Goal: Task Accomplishment & Management: Complete application form

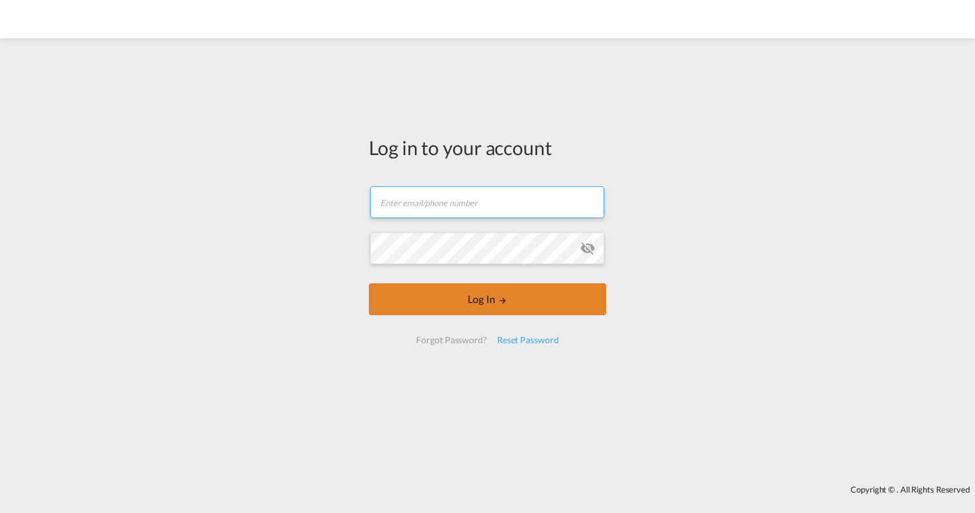
type input "[PERSON_NAME][EMAIL_ADDRESS][PERSON_NAME][DOMAIN_NAME]"
click at [476, 302] on button "Log In" at bounding box center [487, 299] width 237 height 32
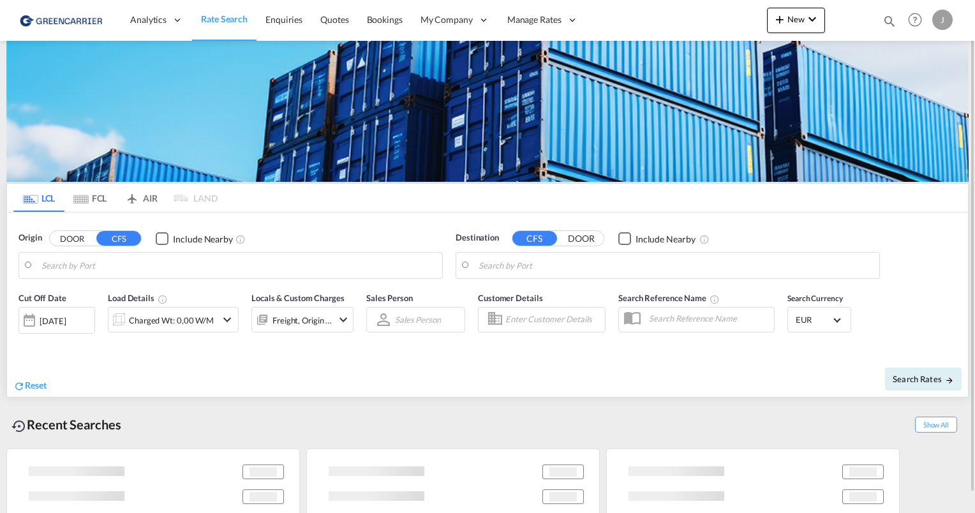
type input "[GEOGRAPHIC_DATA], [GEOGRAPHIC_DATA]"
type input "[GEOGRAPHIC_DATA], SH, CNSHA"
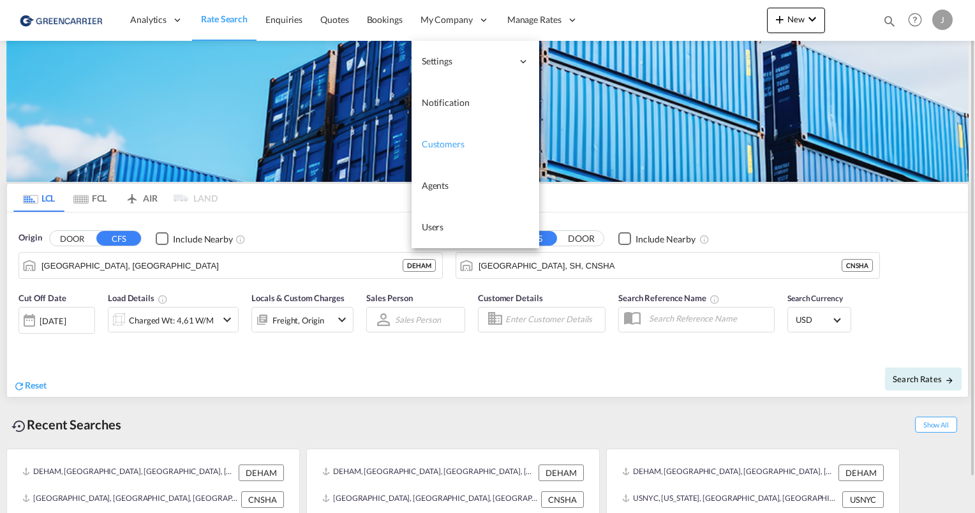
click at [449, 145] on span "Customers" at bounding box center [443, 143] width 43 height 11
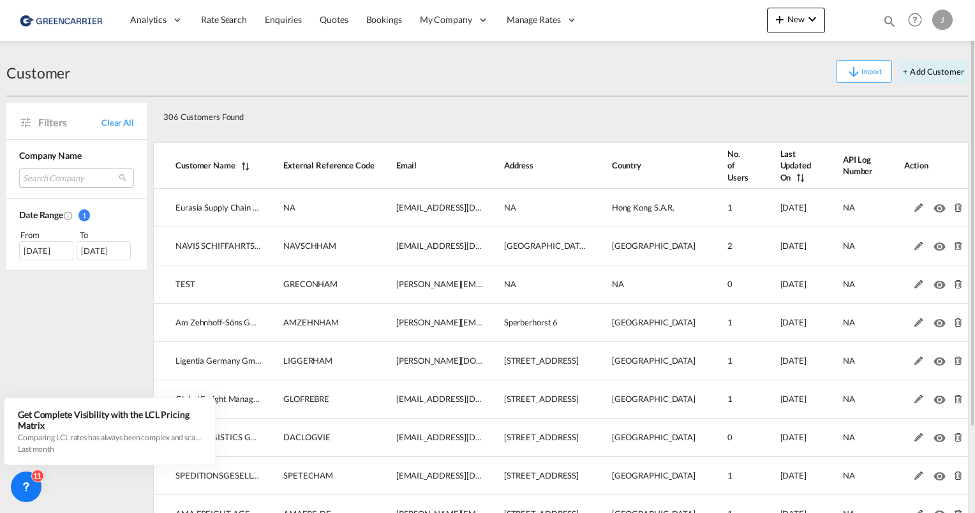
click at [52, 181] on md-select "Search Company eurasia supply chain management limited navis schiffahrts- und s…" at bounding box center [76, 177] width 115 height 19
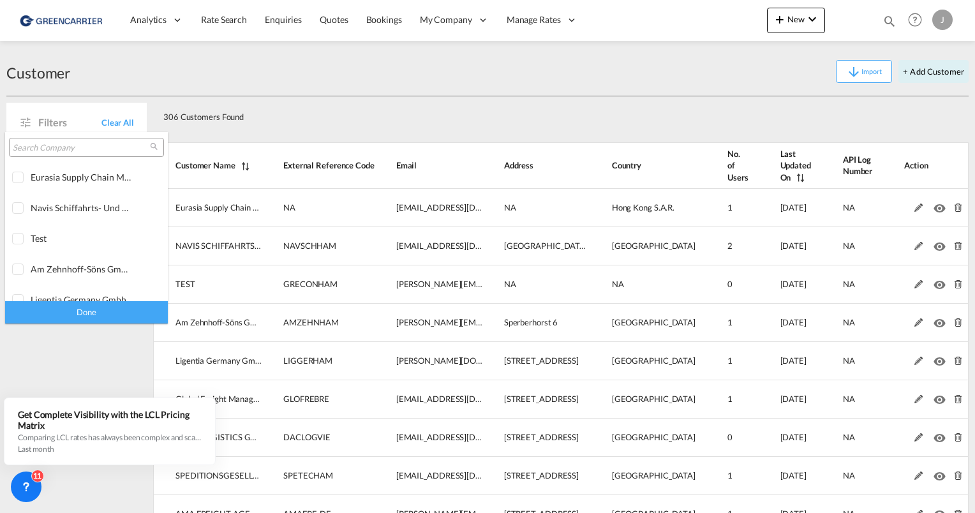
click at [47, 151] on input "search" at bounding box center [81, 147] width 137 height 11
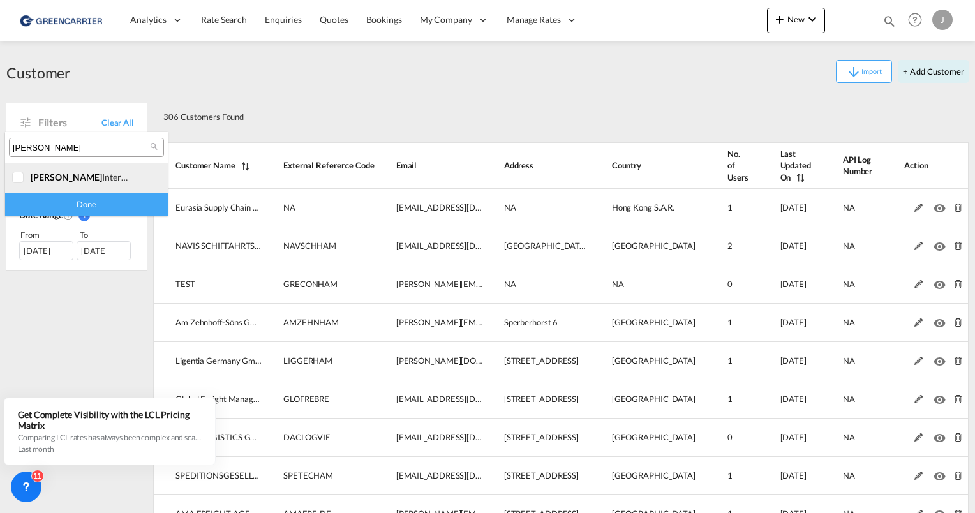
type input "[PERSON_NAME]"
click at [19, 176] on div at bounding box center [18, 178] width 13 height 13
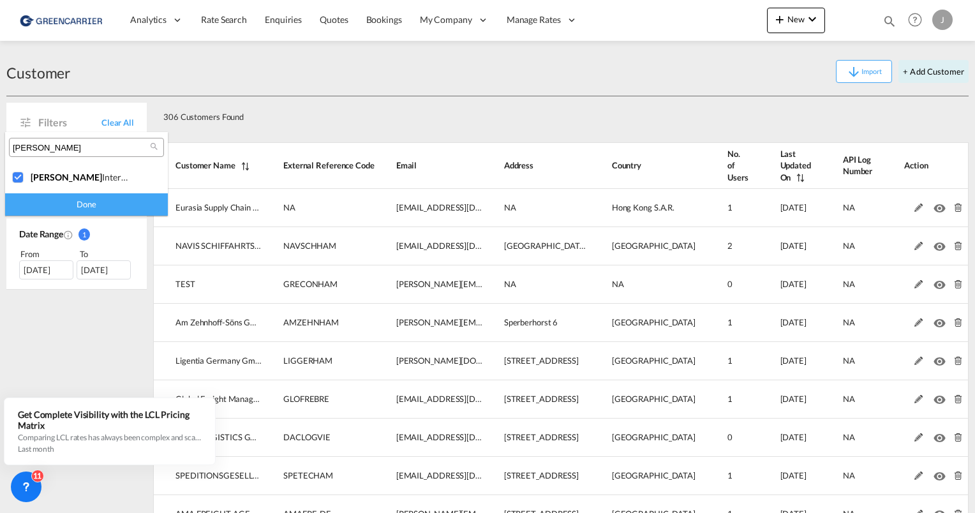
click at [64, 209] on div "Done" at bounding box center [86, 204] width 163 height 22
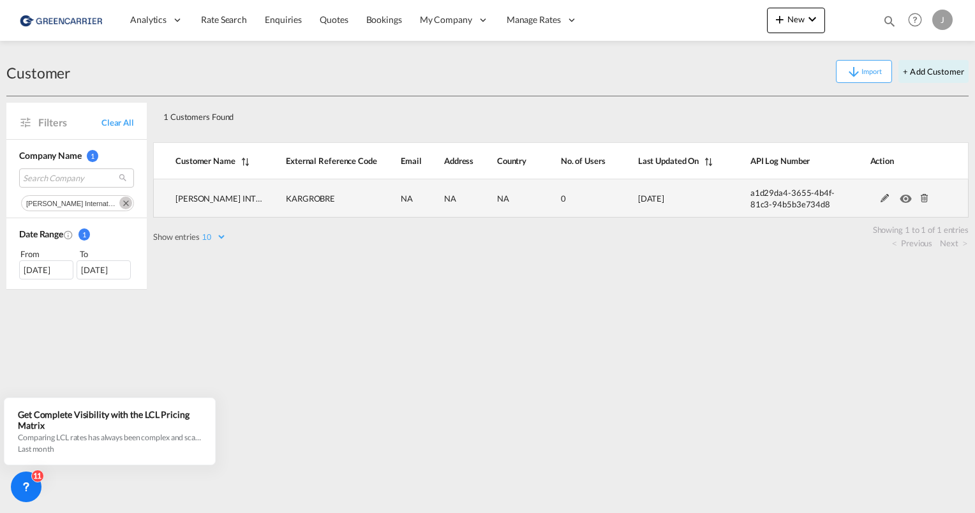
click at [888, 196] on md-icon at bounding box center [885, 198] width 17 height 9
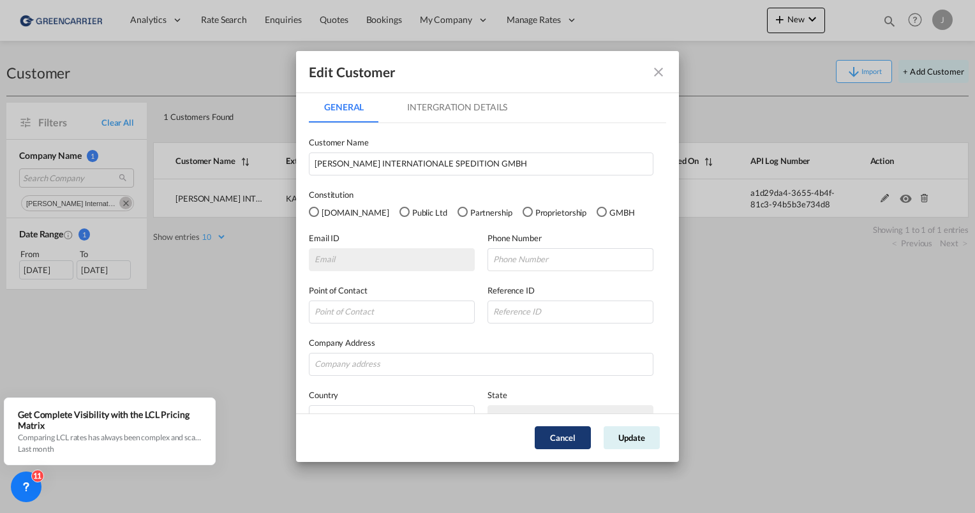
click at [557, 442] on button "Cancel" at bounding box center [563, 437] width 56 height 23
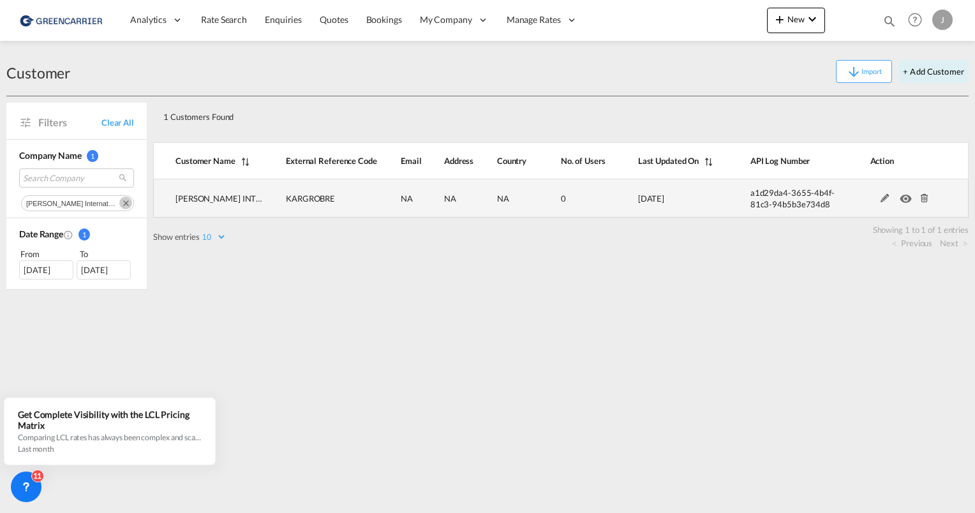
click at [923, 199] on md-icon at bounding box center [924, 198] width 17 height 9
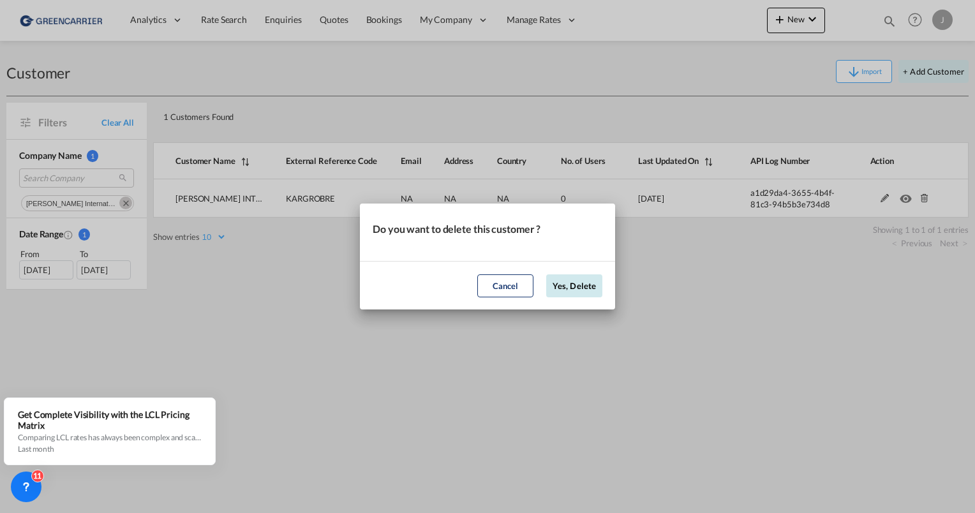
click at [577, 288] on button "Yes, Delete" at bounding box center [574, 285] width 56 height 23
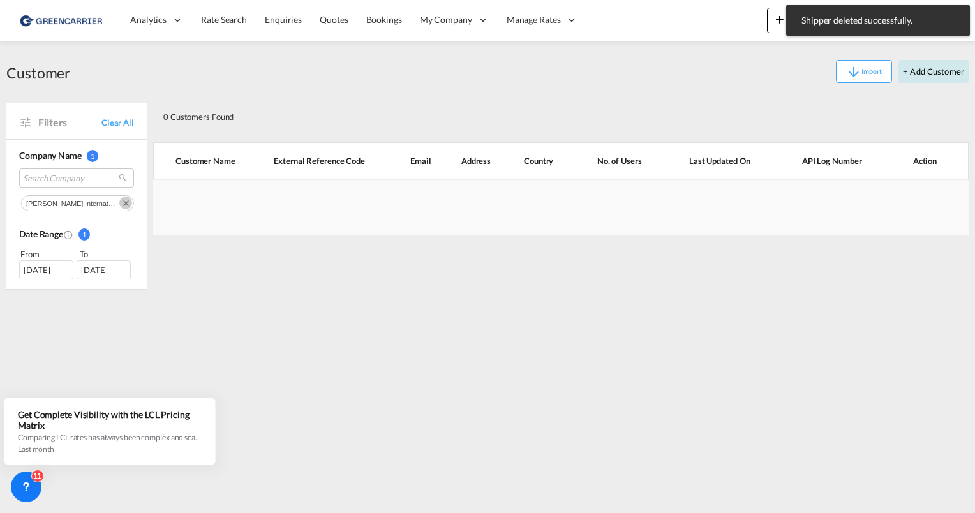
click at [921, 71] on button "+ Add Customer" at bounding box center [934, 71] width 70 height 23
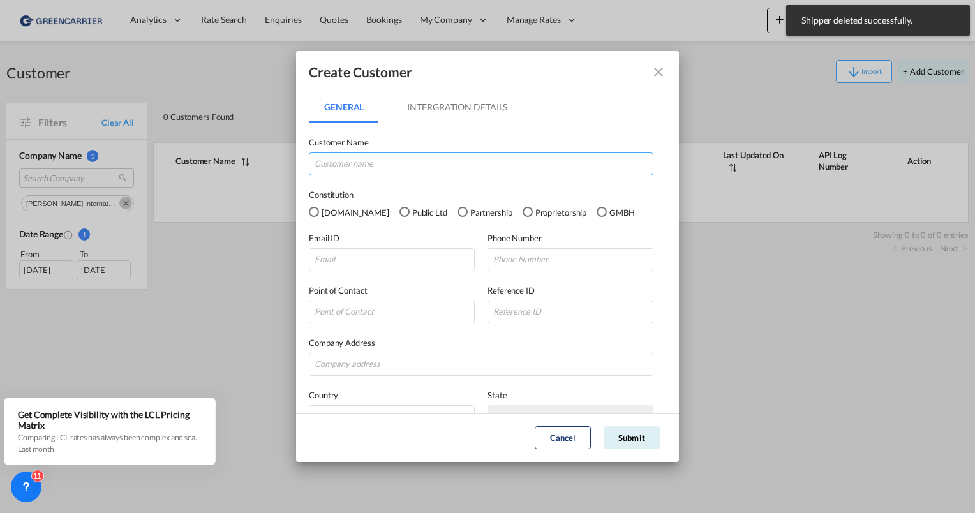
click at [365, 159] on input "GeneralIntergration Details ..." at bounding box center [481, 164] width 345 height 23
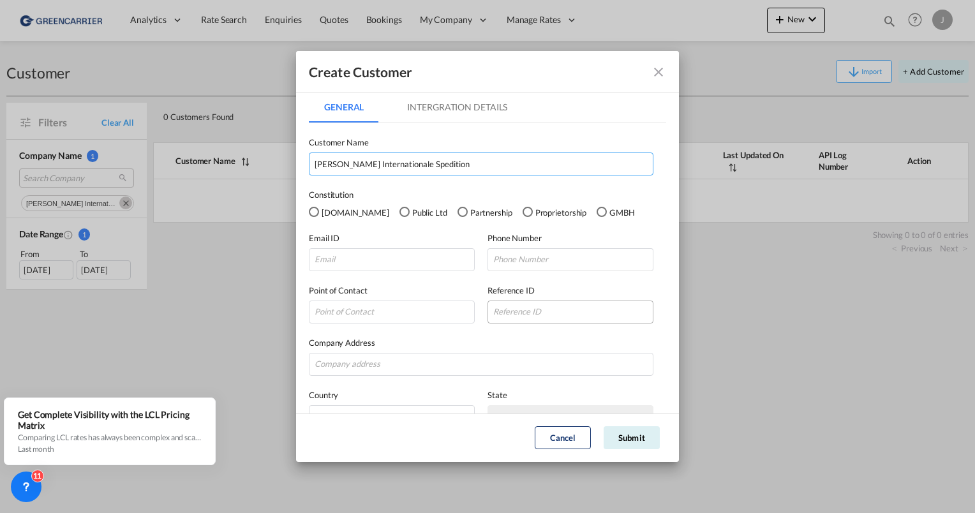
type input "[PERSON_NAME] Internationale Spedition"
click at [597, 211] on div "GMBH" at bounding box center [602, 212] width 10 height 10
click at [385, 258] on input "GeneralIntergration Details ..." at bounding box center [392, 259] width 166 height 23
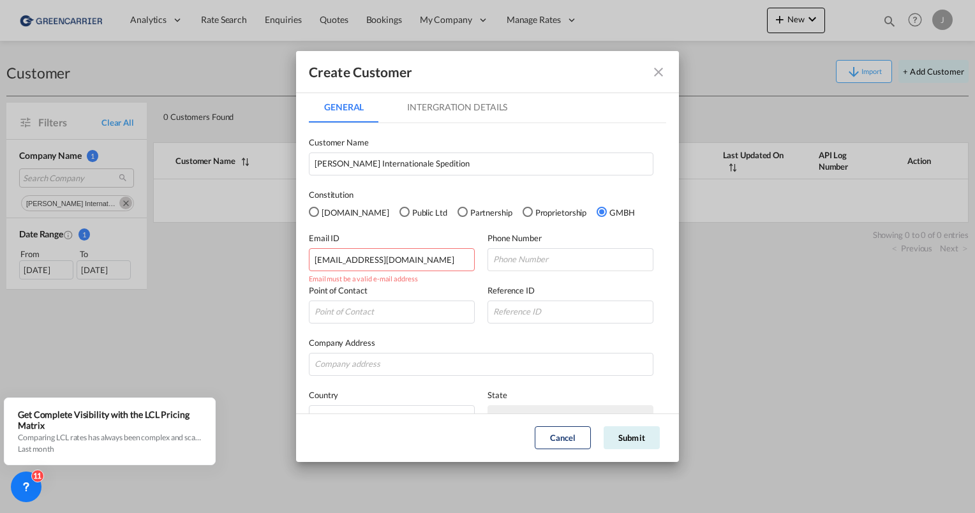
type input "[EMAIL_ADDRESS][DOMAIN_NAME]"
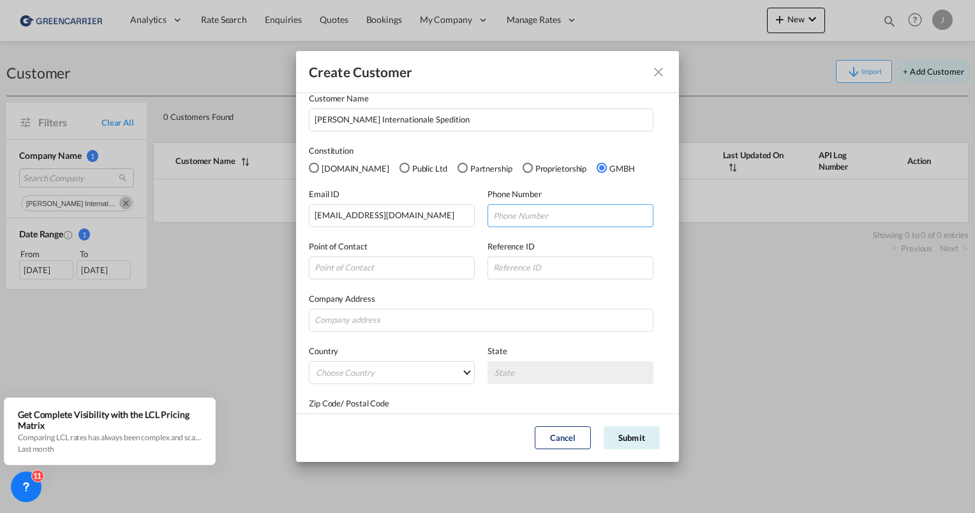
scroll to position [79, 0]
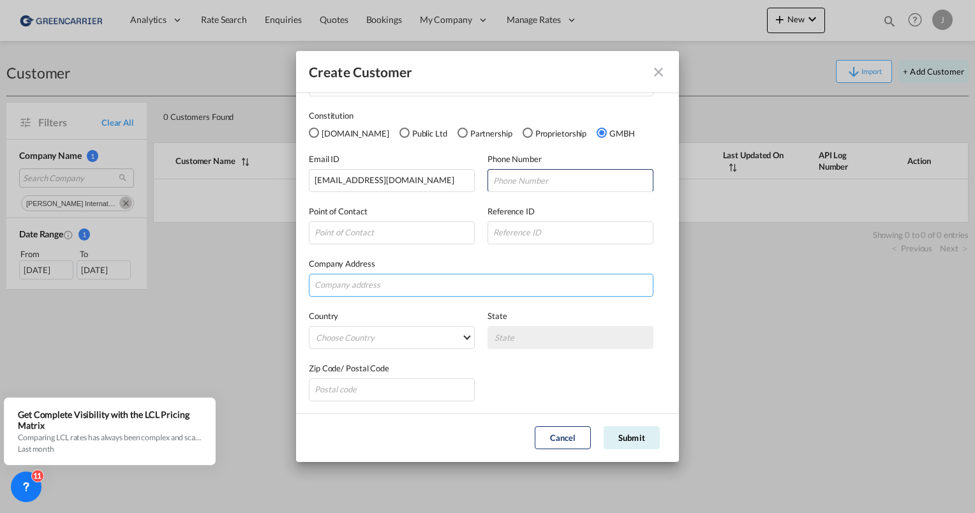
click at [364, 278] on input "GeneralIntergration Details ..." at bounding box center [481, 285] width 345 height 23
paste input "[STREET_ADDRESS]"
type input "[STREET_ADDRESS]"
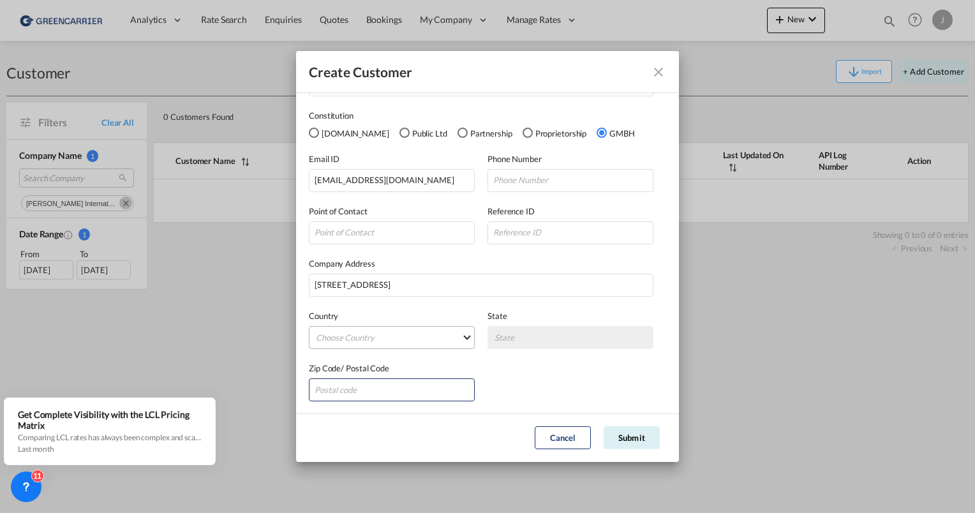
click at [373, 334] on md-select "Choose Country [GEOGRAPHIC_DATA] [GEOGRAPHIC_DATA] [GEOGRAPHIC_DATA] [US_STATE]…" at bounding box center [392, 337] width 166 height 23
type md-option "[GEOGRAPHIC_DATA]"
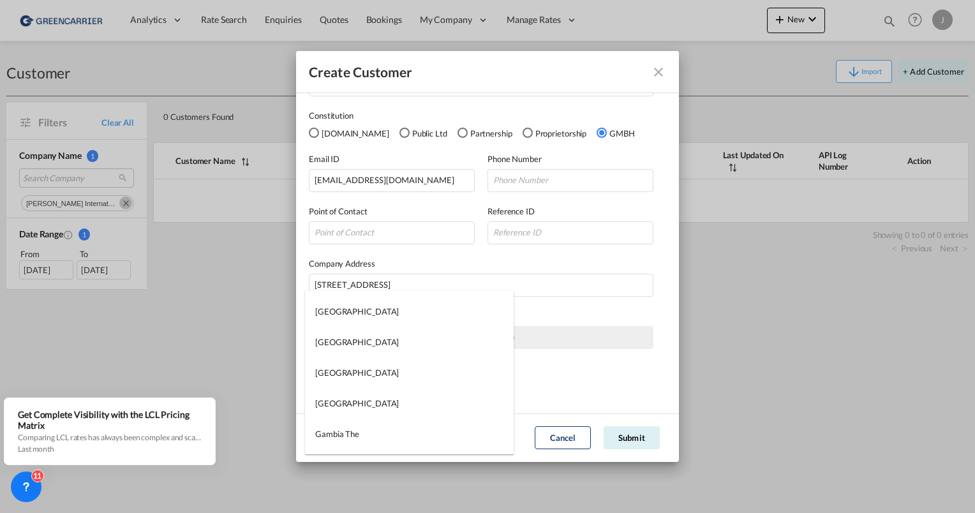
type md-option "[GEOGRAPHIC_DATA]"
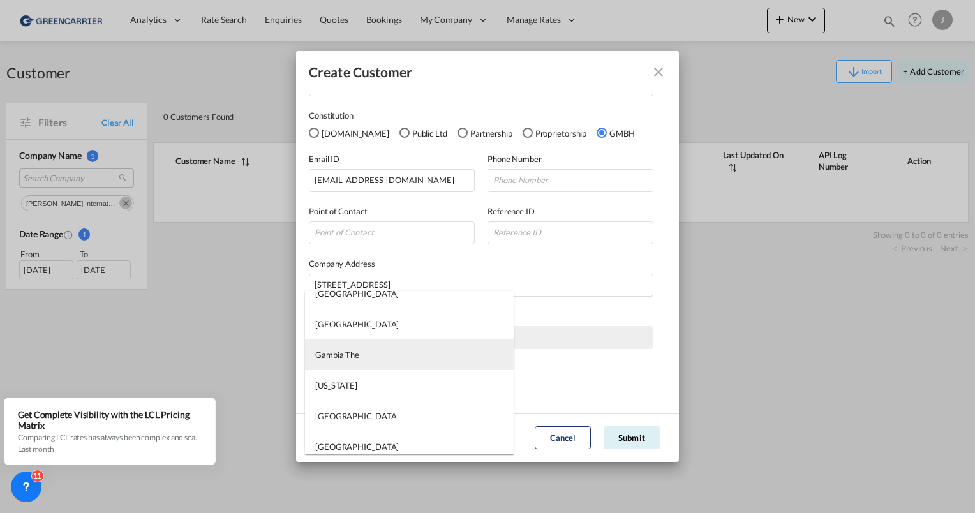
scroll to position [2588, 0]
click at [348, 359] on md-option "[GEOGRAPHIC_DATA]" at bounding box center [409, 352] width 209 height 31
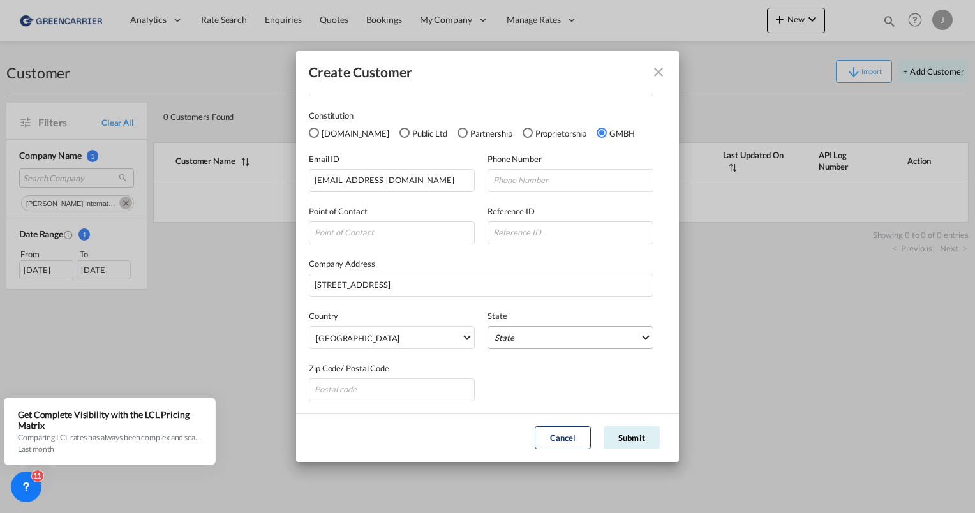
click at [512, 329] on md-select "State [GEOGRAPHIC_DATA] [GEOGRAPHIC_DATA] [GEOGRAPHIC_DATA] [GEOGRAPHIC_DATA] […" at bounding box center [571, 337] width 166 height 23
type md-option "[GEOGRAPHIC_DATA]"
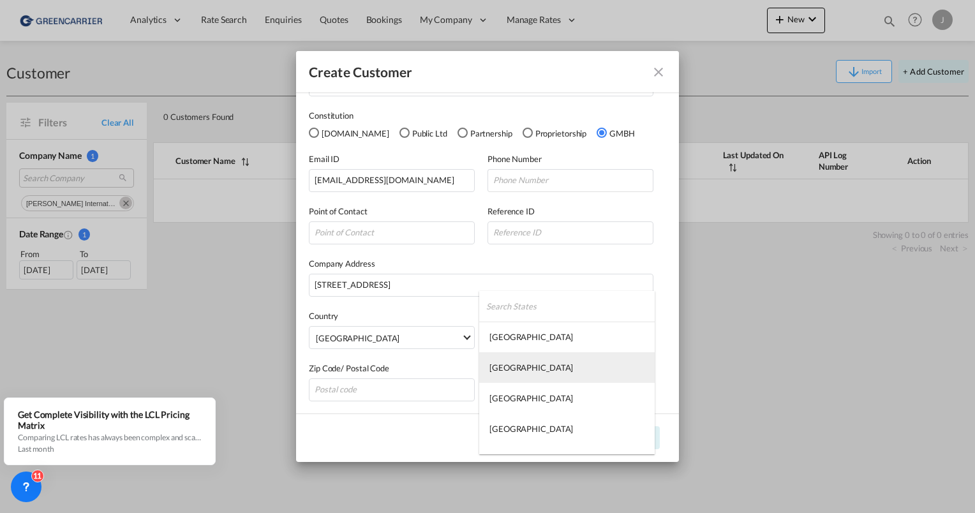
type md-option "[GEOGRAPHIC_DATA]"
type md-option "[PERSON_NAME]"
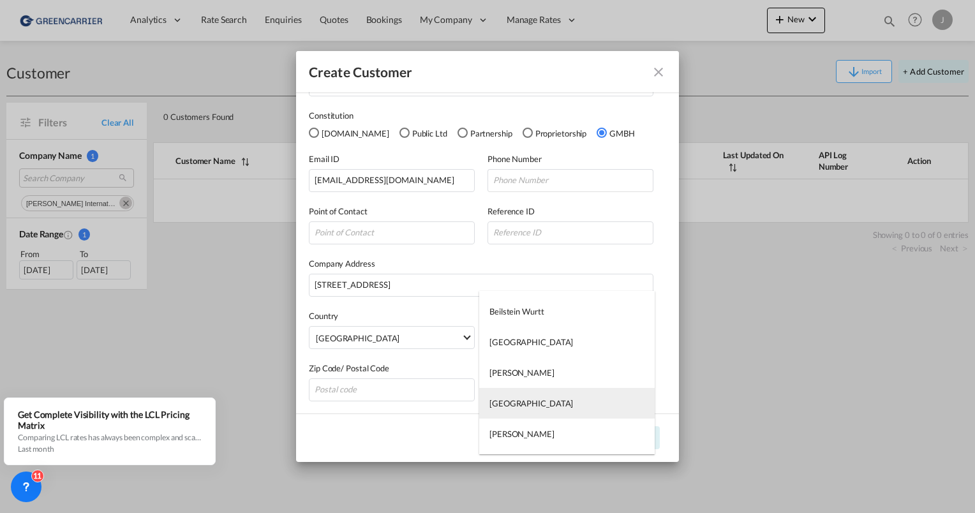
type md-option "[GEOGRAPHIC_DATA]"
click at [519, 408] on md-option "[GEOGRAPHIC_DATA]" at bounding box center [566, 403] width 175 height 31
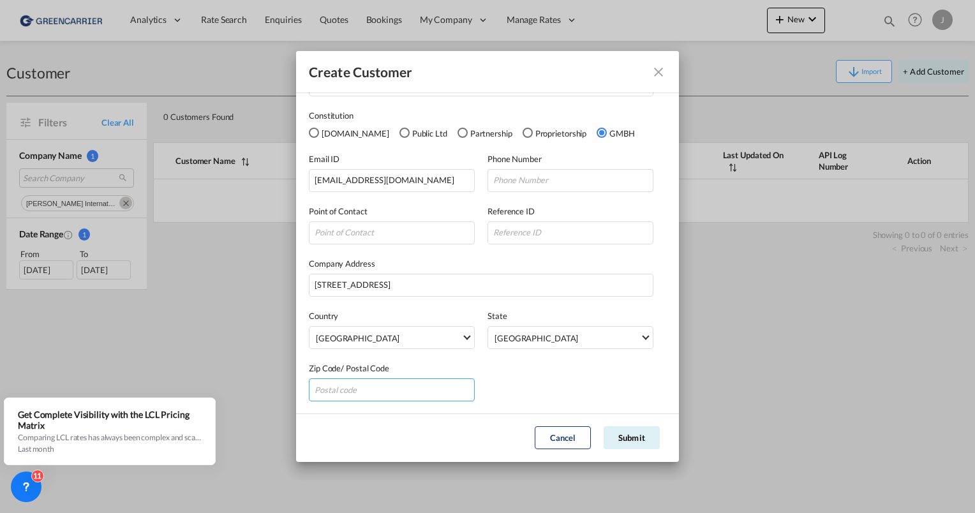
click at [349, 387] on input "GeneralIntergration Details ..." at bounding box center [392, 389] width 166 height 23
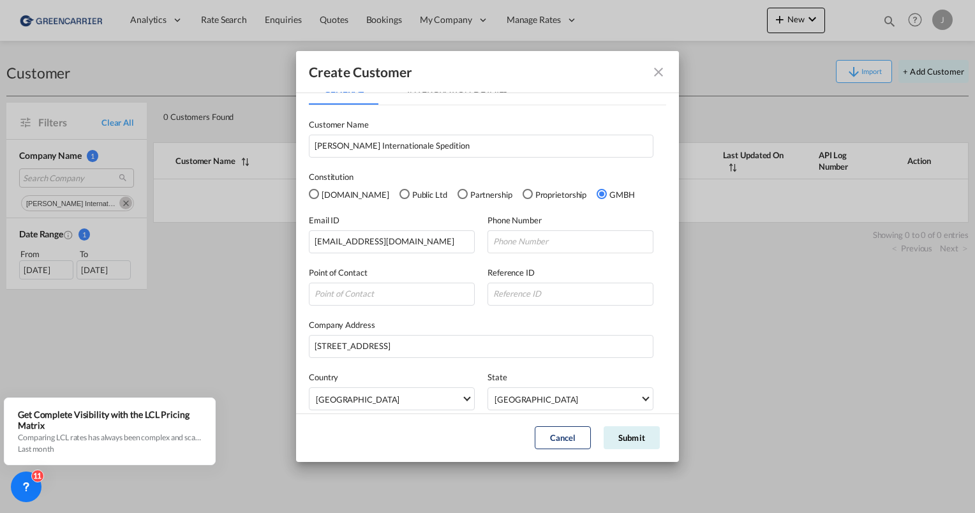
scroll to position [0, 0]
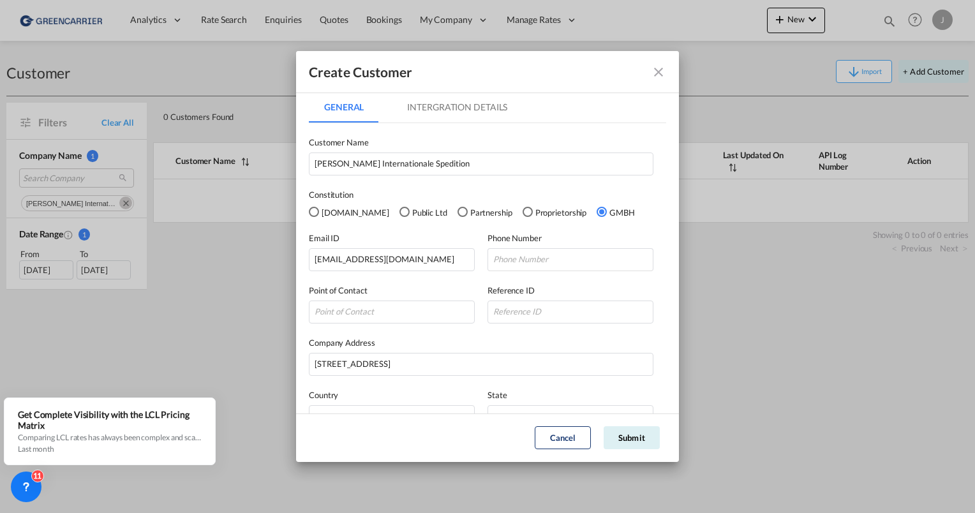
type input "28195"
click at [435, 107] on md-tab-item "Intergration Details" at bounding box center [457, 107] width 131 height 31
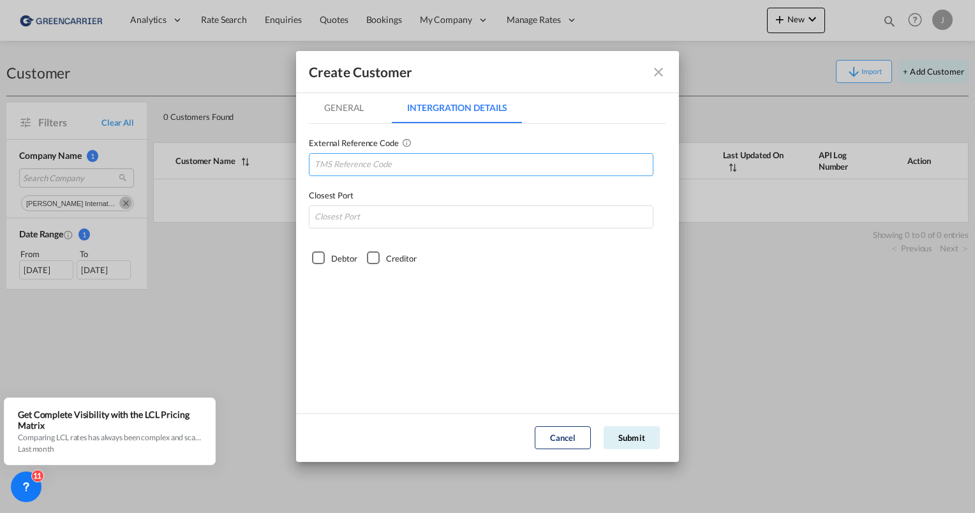
click at [357, 165] on input "GeneralIntergration Details ..." at bounding box center [481, 164] width 345 height 23
paste input "KARGROBRE"
type input "KARGROBRE"
type input "DEHAM"
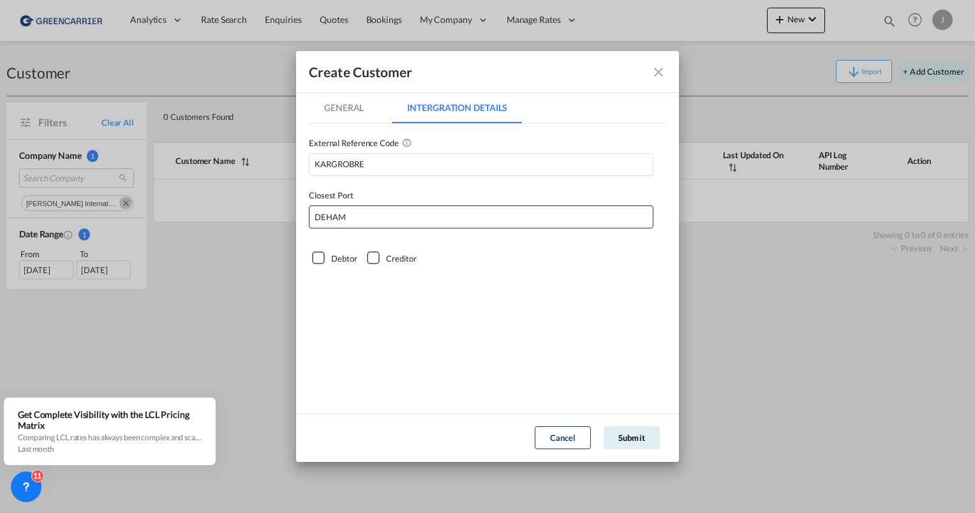
click at [317, 260] on div "Debtor" at bounding box center [318, 257] width 13 height 13
click at [620, 443] on button "Submit" at bounding box center [632, 437] width 56 height 23
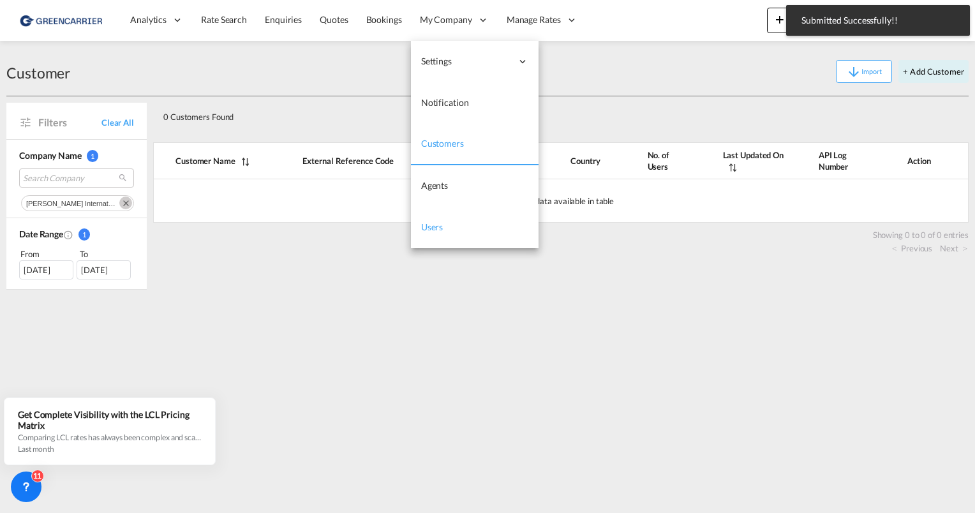
click at [439, 222] on span "Users" at bounding box center [432, 226] width 22 height 11
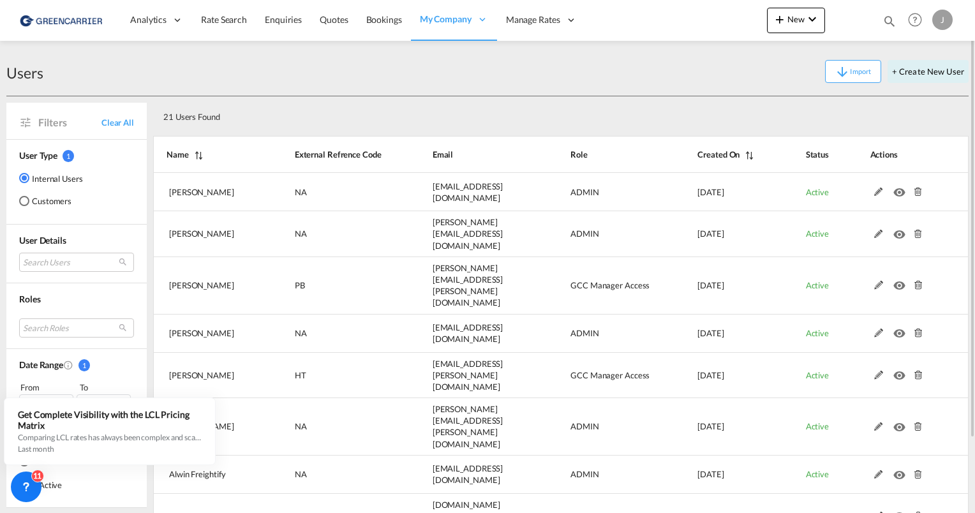
click at [41, 193] on md-radio-group "Internal Users Customers" at bounding box center [51, 195] width 64 height 46
click at [38, 199] on md-radio-button "Customers" at bounding box center [51, 201] width 64 height 13
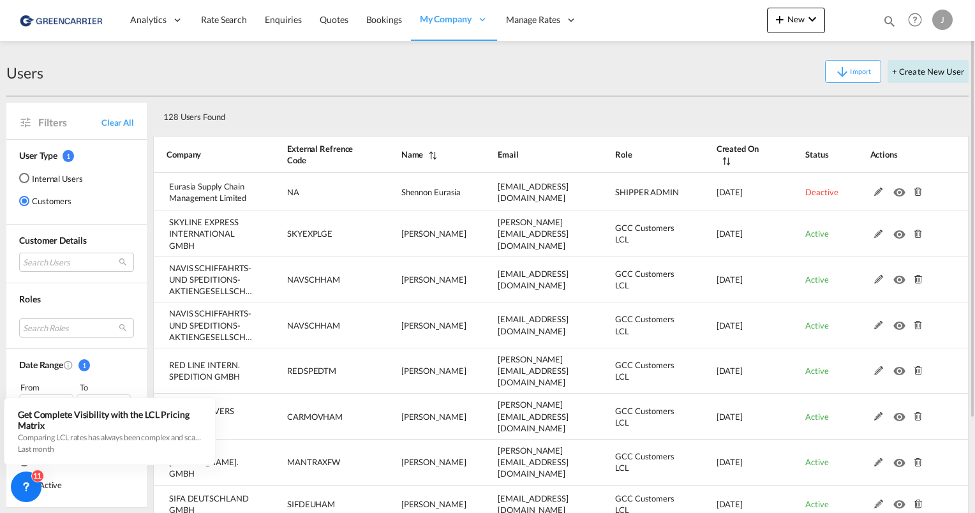
click at [911, 72] on button "+ Create New User" at bounding box center [928, 71] width 81 height 23
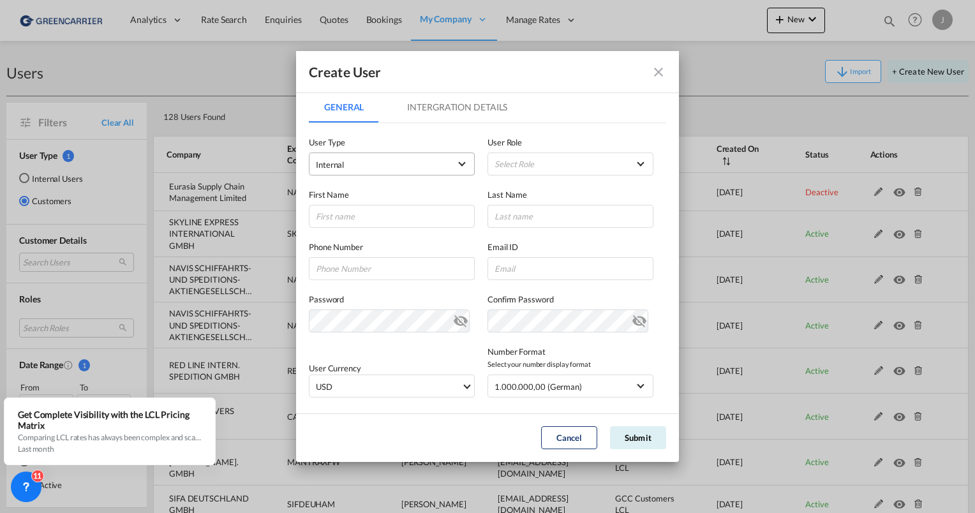
click at [363, 168] on span "Internal" at bounding box center [383, 164] width 134 height 13
click at [347, 201] on md-option "Customer" at bounding box center [390, 195] width 168 height 31
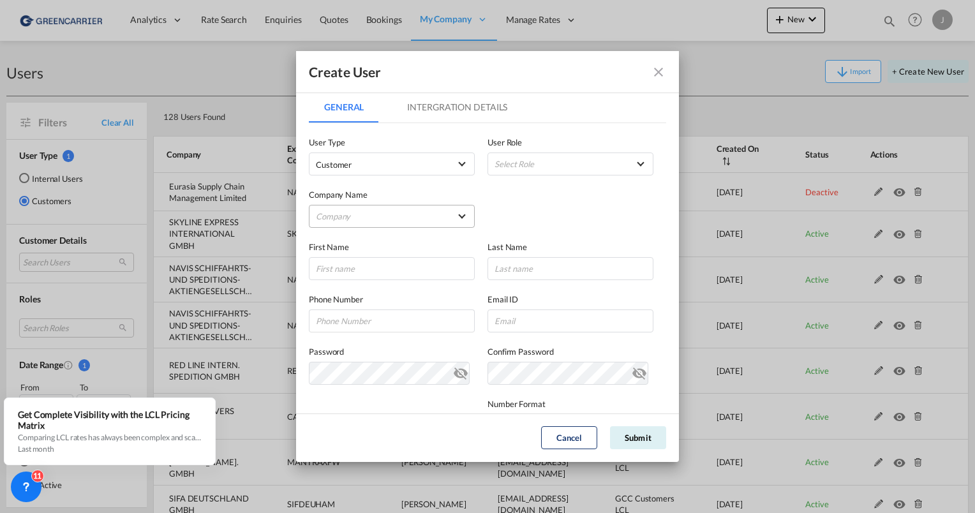
click at [345, 213] on md-select "Company Am Zehnhoff-Söns GmbH International Logistic Services AMA FREIGHT AGENC…" at bounding box center [392, 216] width 166 height 23
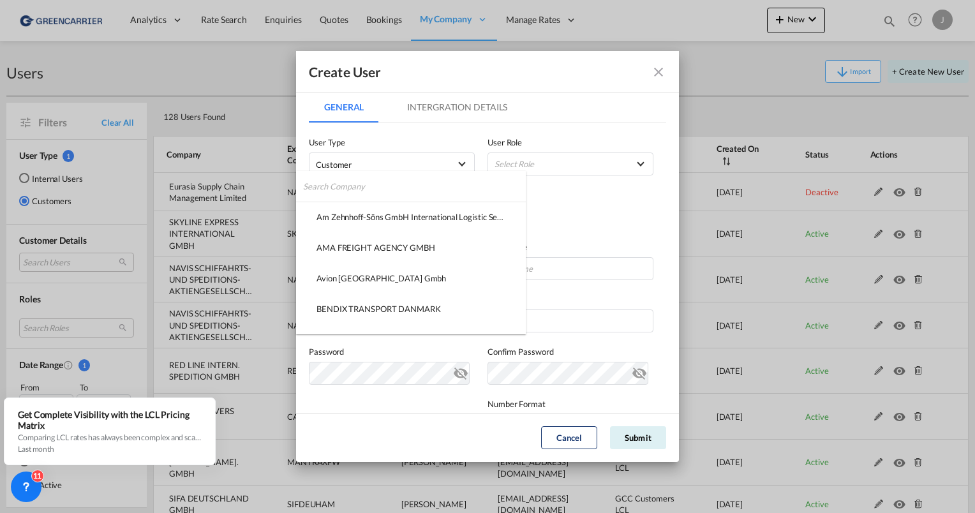
click at [345, 190] on input "search" at bounding box center [414, 186] width 223 height 31
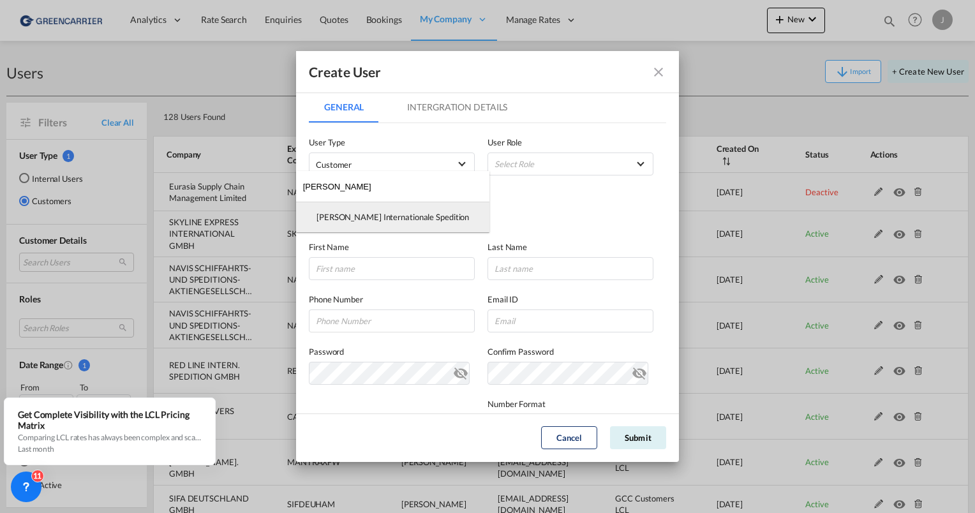
type input "[PERSON_NAME]"
click at [338, 220] on div "[PERSON_NAME] Internationale Spedition" at bounding box center [393, 216] width 153 height 11
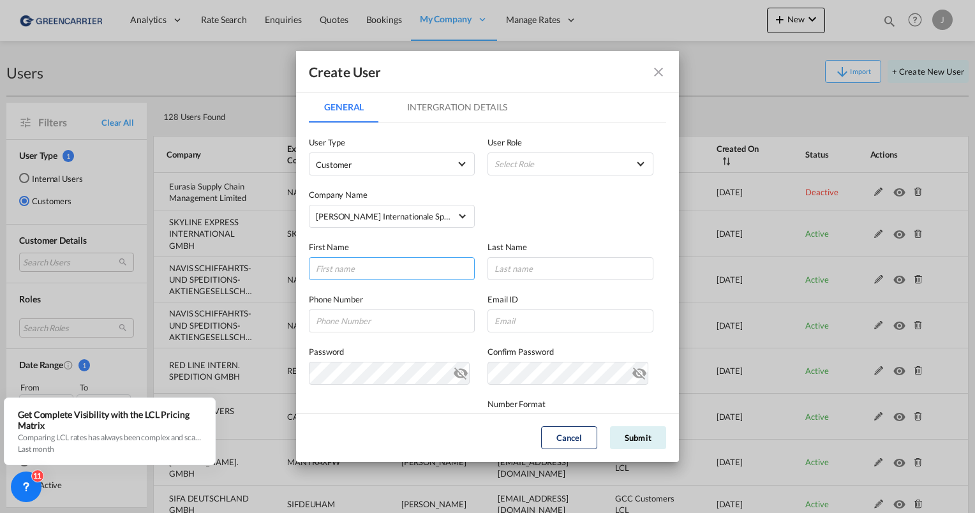
click at [348, 271] on input "GeneralIntergration Details ..." at bounding box center [392, 268] width 166 height 23
type input "[PERSON_NAME]"
type input "Vidic"
paste input "421 - 17 62 -137"
click at [317, 320] on input "421 - 17 62 -137" at bounding box center [392, 320] width 166 height 23
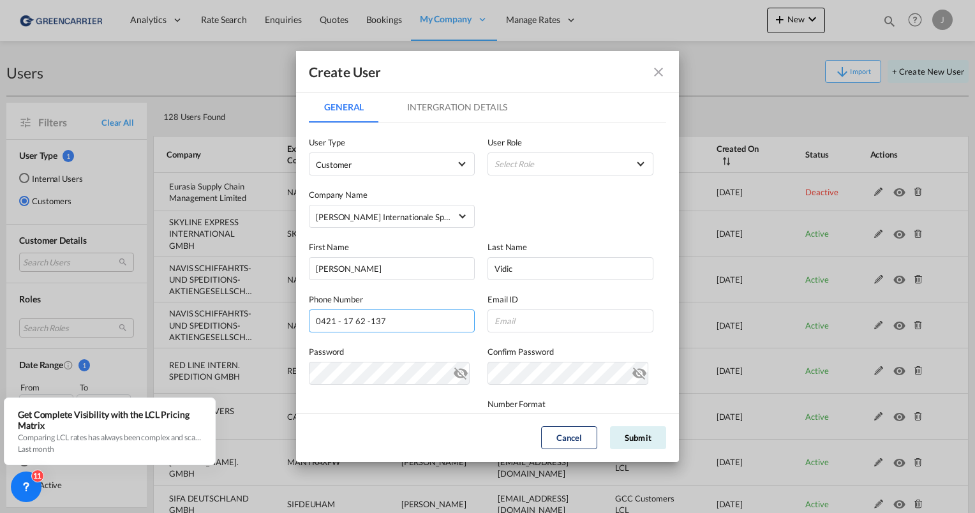
type input "0421 - 17 62 -137"
paste input "[PERSON_NAME][EMAIL_ADDRESS][DOMAIN_NAME]"
type input "[PERSON_NAME][EMAIL_ADDRESS][DOMAIN_NAME]"
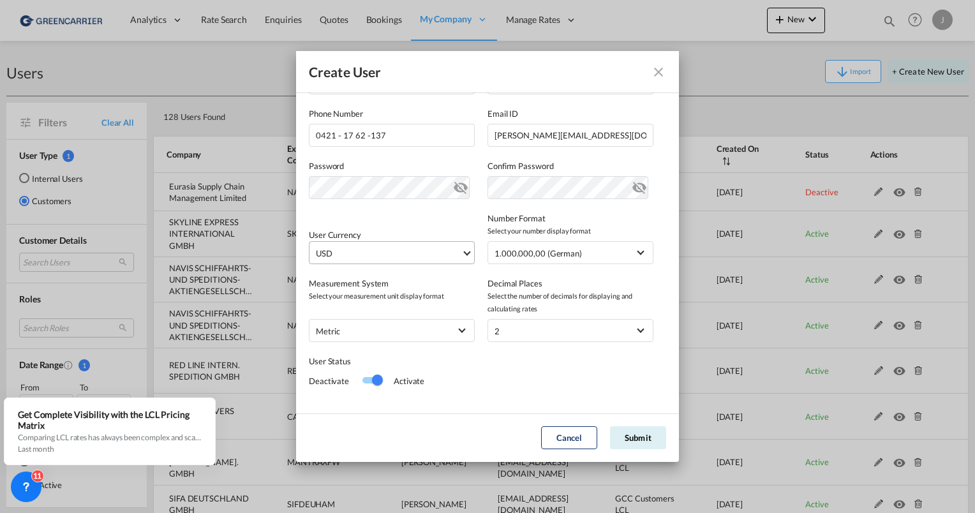
click at [405, 259] on span "USD" at bounding box center [388, 253] width 145 height 13
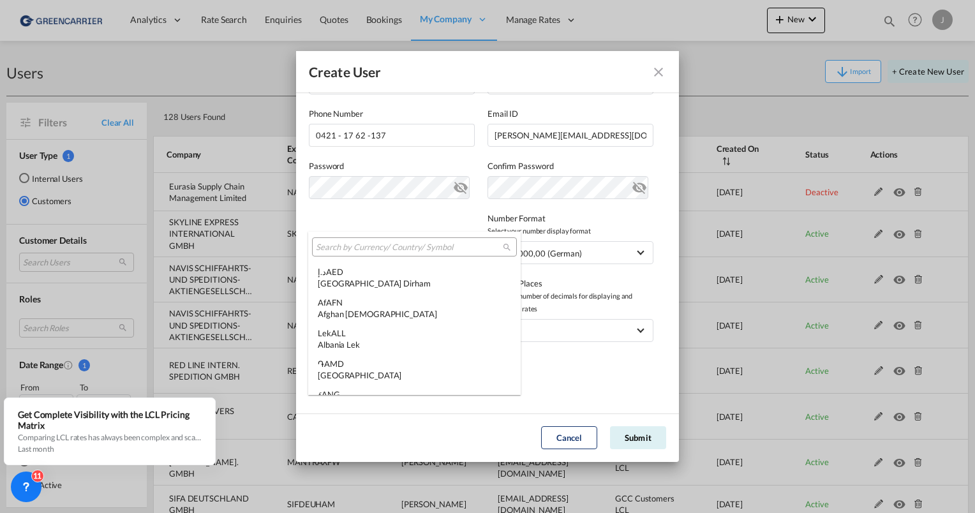
scroll to position [4406, 0]
click at [355, 242] on input "search" at bounding box center [409, 247] width 187 height 11
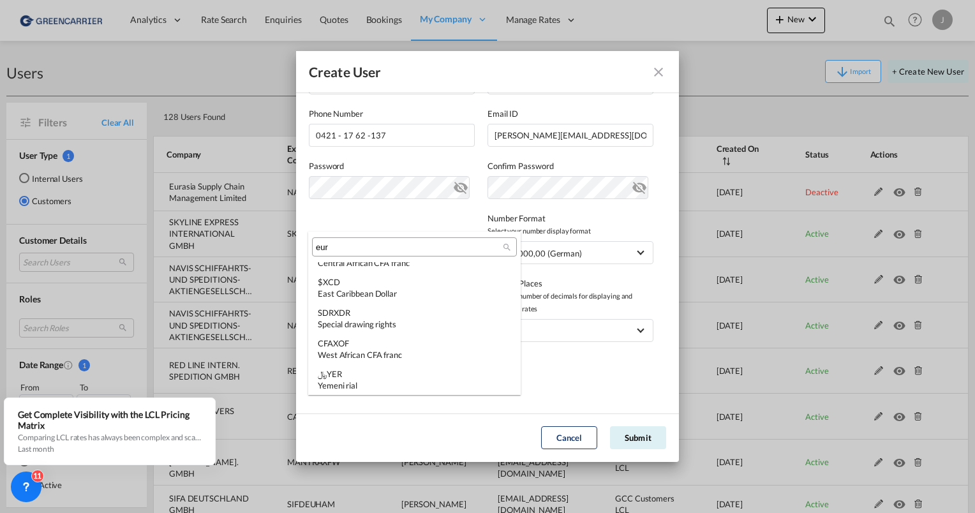
scroll to position [0, 0]
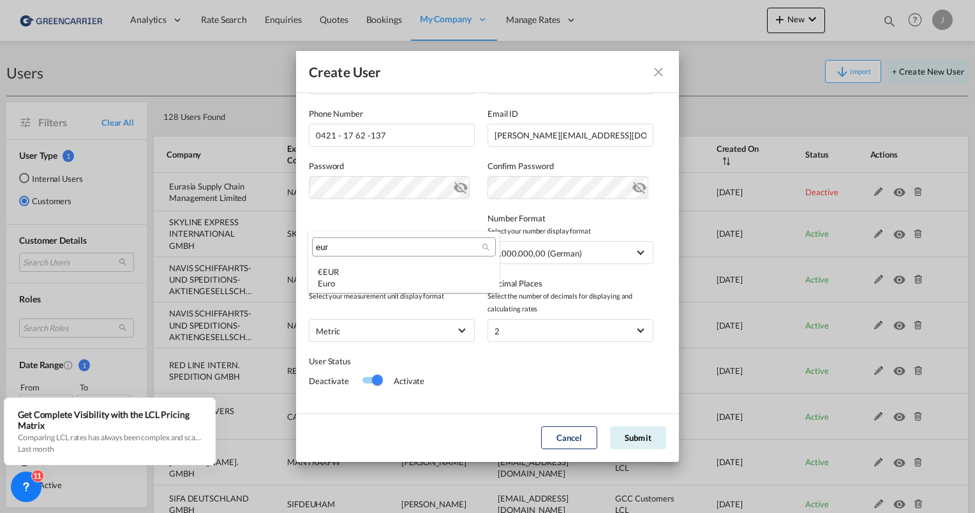
type input "eur"
click at [349, 271] on div "€ EUR Euro" at bounding box center [404, 277] width 172 height 23
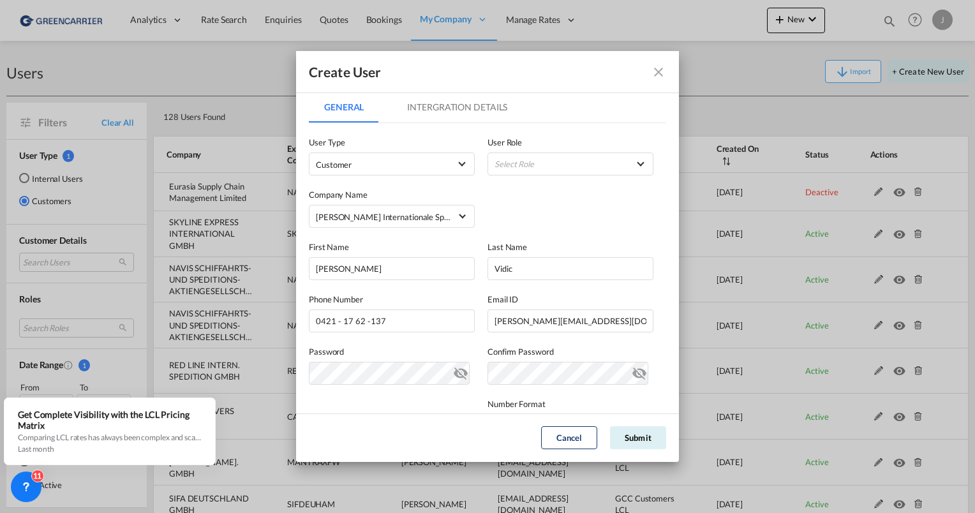
click at [442, 108] on md-tab-item "Intergration Details" at bounding box center [457, 107] width 131 height 31
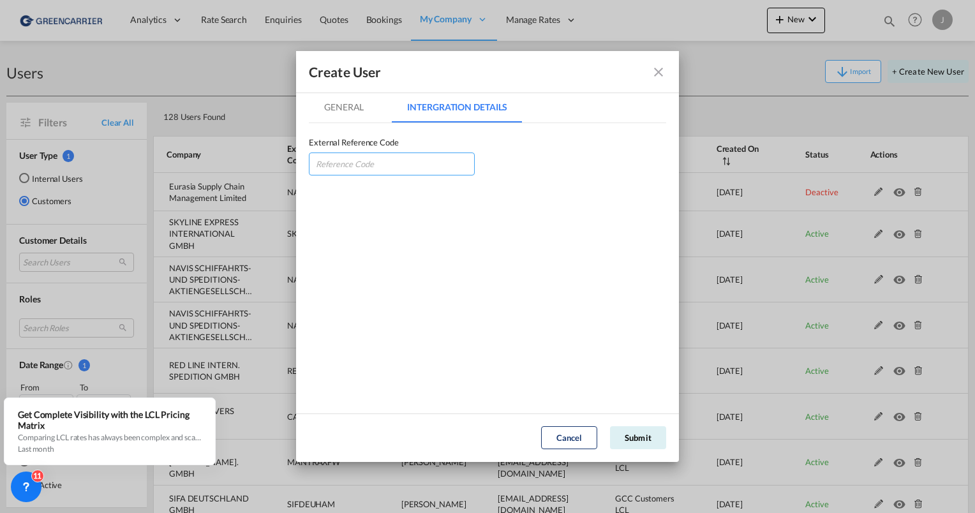
click at [382, 167] on input "GeneralIntergration Details ..." at bounding box center [392, 164] width 166 height 23
paste input "KARGROBRE"
type input "KARGROBRE"
click at [338, 96] on md-tab-item "General" at bounding box center [344, 107] width 70 height 31
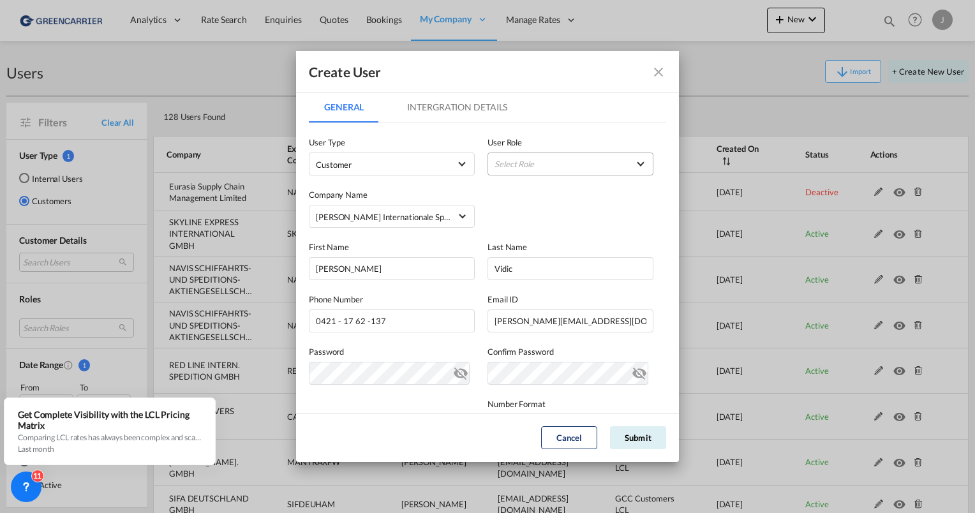
click at [523, 163] on md-select "Select Role BCO GLOBAL GCC Customers FCL USER_DEFINED GCC Customers LCL USER_DE…" at bounding box center [571, 164] width 166 height 23
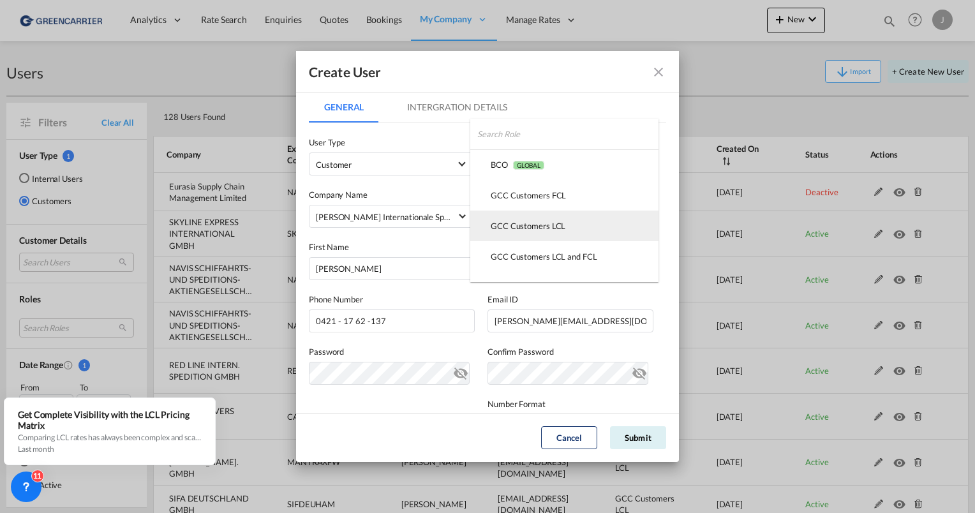
click at [505, 221] on div "GCC Customers LCL USER_DEFINED" at bounding box center [528, 225] width 75 height 11
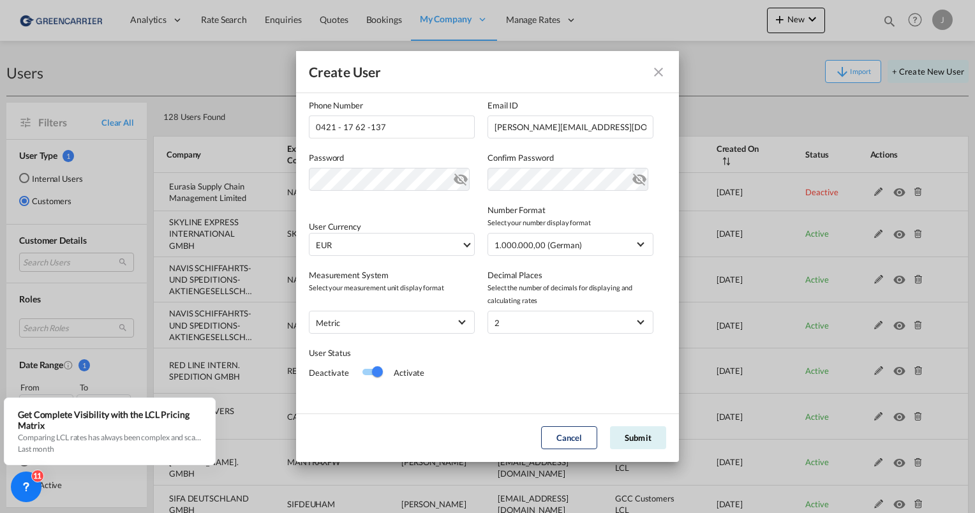
scroll to position [201, 0]
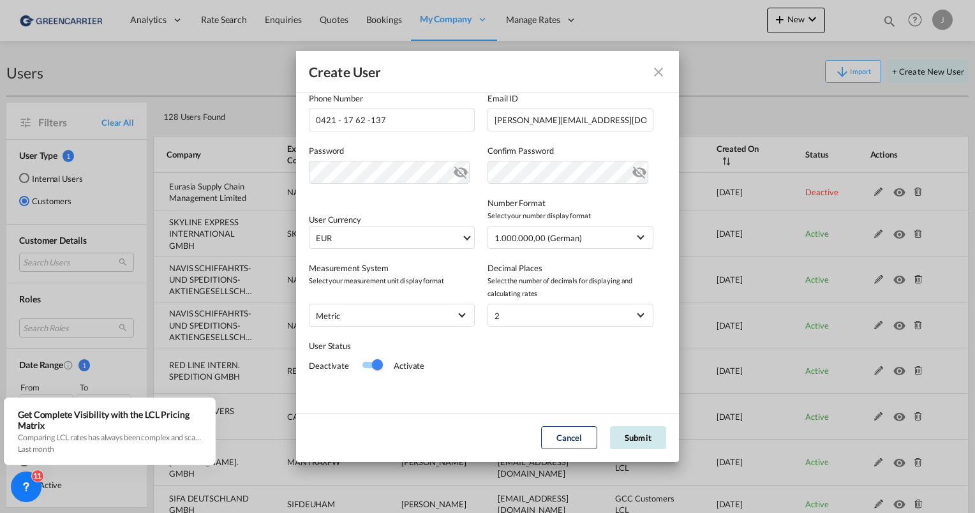
click at [632, 429] on button "Submit" at bounding box center [638, 437] width 56 height 23
